Goal: Task Accomplishment & Management: Complete application form

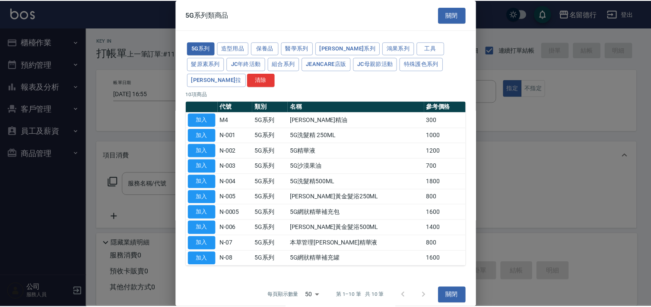
scroll to position [93, 0]
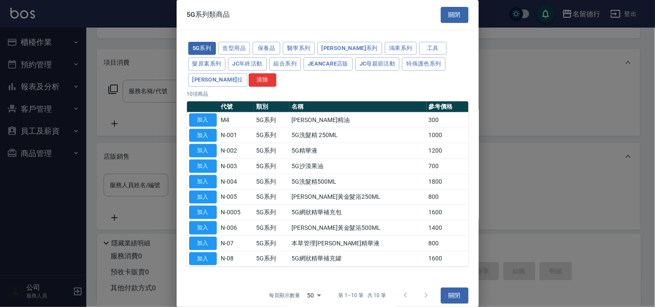
click at [448, 15] on button "關閉" at bounding box center [455, 15] width 28 height 16
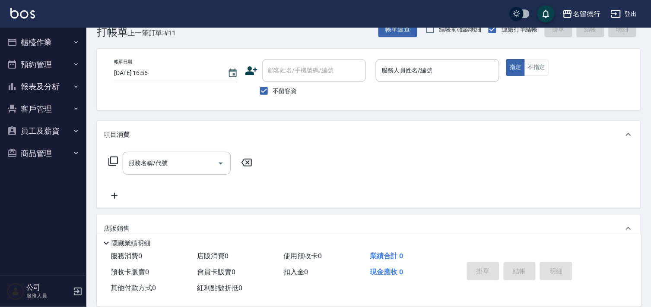
scroll to position [0, 0]
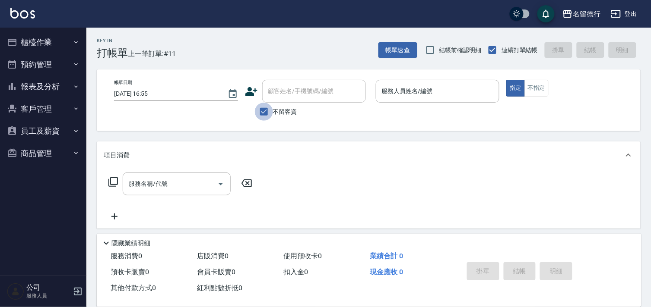
click at [266, 111] on input "不留客資" at bounding box center [264, 112] width 18 height 18
checkbox input "false"
click at [284, 97] on input "顧客姓名/手機號碼/編號" at bounding box center [307, 91] width 83 height 15
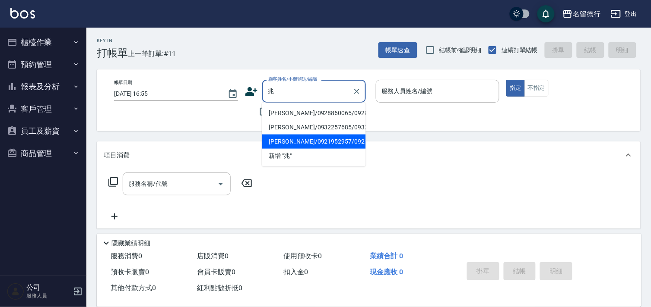
click at [290, 149] on li "[PERSON_NAME]/0921952957/0921952957" at bounding box center [314, 142] width 104 height 14
type input "[PERSON_NAME]/0921952957/0921952957"
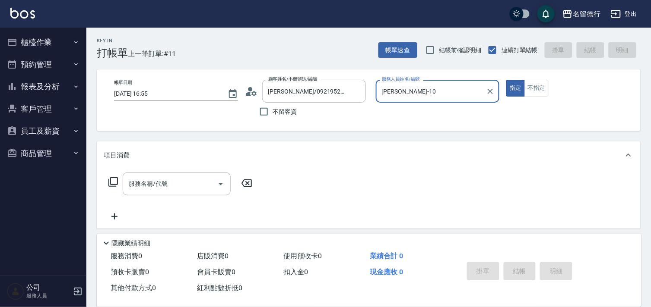
type input "[PERSON_NAME]-10"
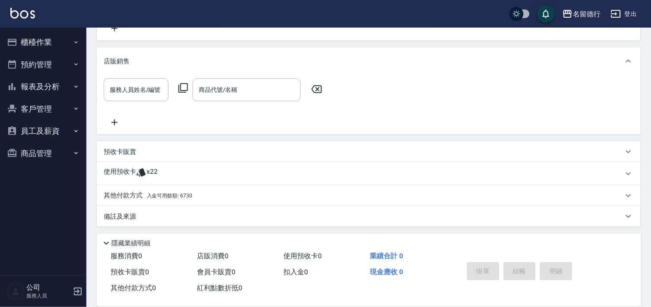
scroll to position [189, 0]
click at [144, 174] on icon at bounding box center [140, 172] width 9 height 8
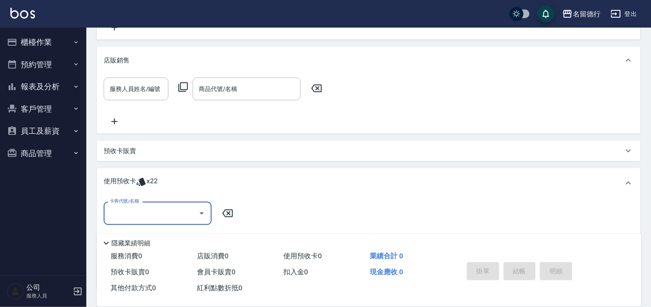
scroll to position [0, 0]
click at [125, 210] on input "卡券代號/名稱" at bounding box center [151, 213] width 87 height 15
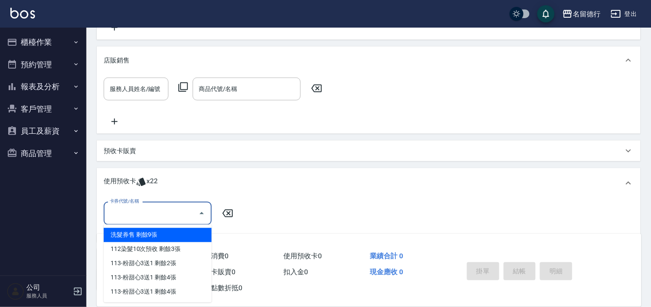
click at [134, 235] on div "洗髮券售 剩餘9張" at bounding box center [158, 235] width 108 height 14
type input "洗髮券售"
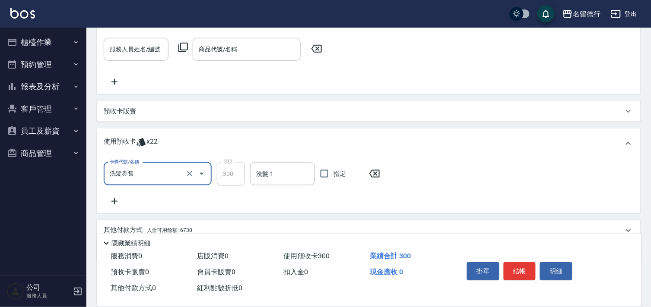
scroll to position [265, 0]
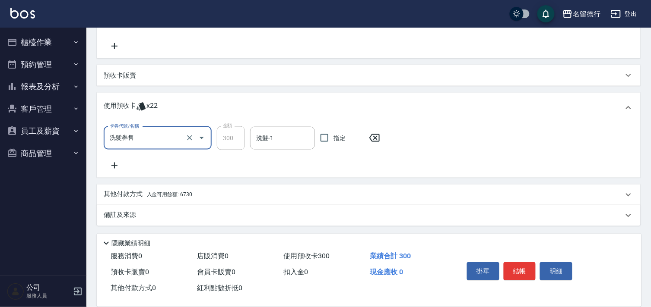
click at [117, 166] on icon at bounding box center [115, 166] width 22 height 10
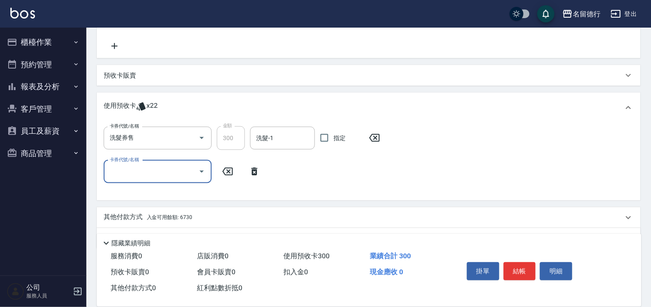
click at [122, 179] on div "卡券代號/名稱" at bounding box center [158, 172] width 108 height 23
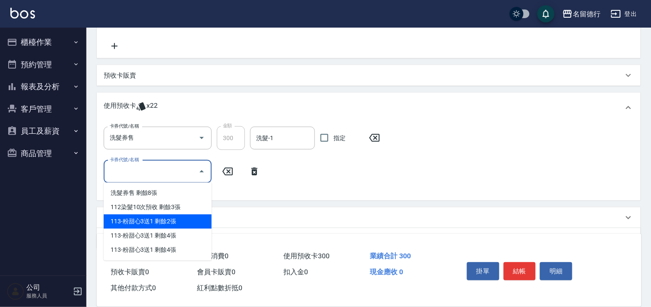
click at [130, 215] on div "113-粉甜心3送1 剩餘2張" at bounding box center [158, 222] width 108 height 14
type input "113-粉甜心3送1"
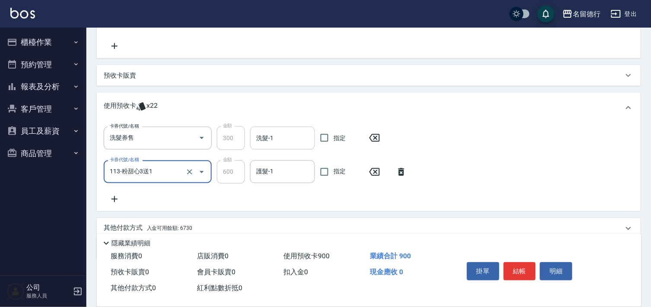
click at [267, 142] on input "洗髮-1" at bounding box center [282, 138] width 57 height 15
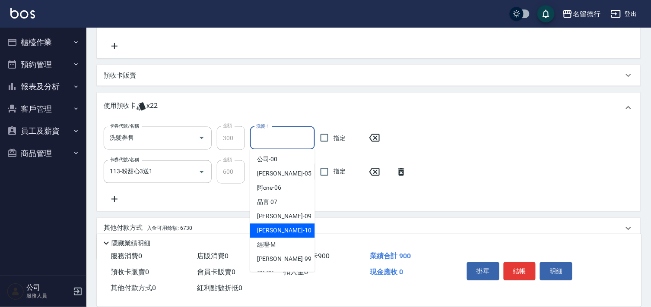
click at [266, 235] on span "[PERSON_NAME] -10" at bounding box center [284, 231] width 54 height 9
type input "[PERSON_NAME]-10"
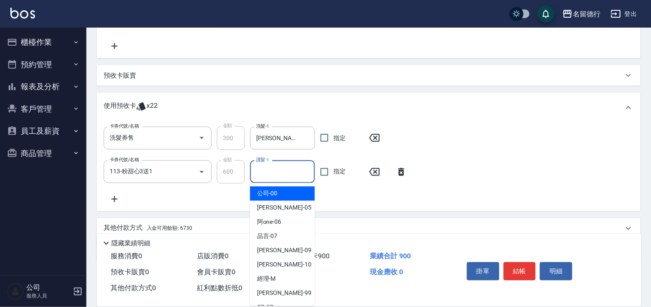
click at [269, 168] on div "護髮-1 護髮-1" at bounding box center [282, 172] width 65 height 23
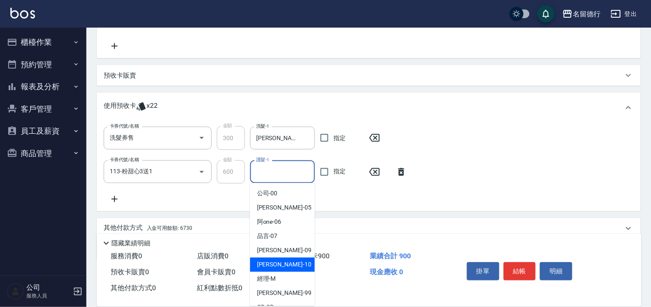
click at [273, 261] on span "[PERSON_NAME] -10" at bounding box center [284, 265] width 54 height 9
type input "[PERSON_NAME]-10"
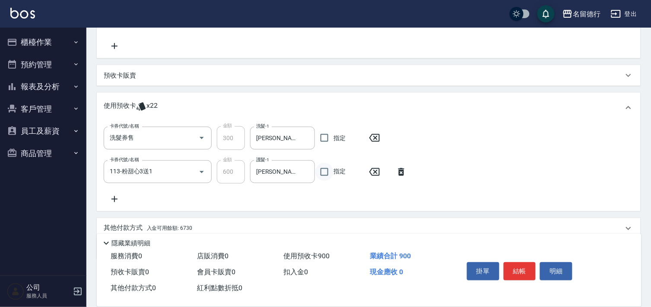
click at [322, 171] on input "指定" at bounding box center [324, 172] width 18 height 18
checkbox input "true"
click at [326, 137] on input "指定" at bounding box center [324, 138] width 18 height 18
checkbox input "true"
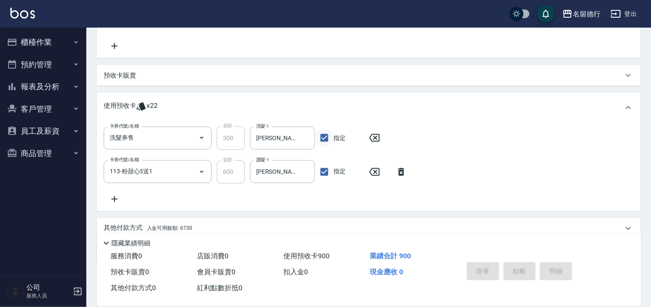
type input "[DATE] 18:05"
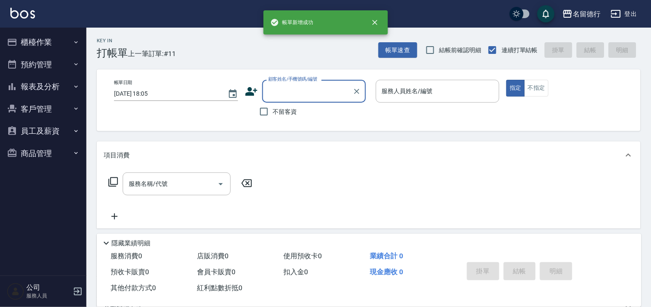
scroll to position [0, 0]
